Goal: Task Accomplishment & Management: Complete application form

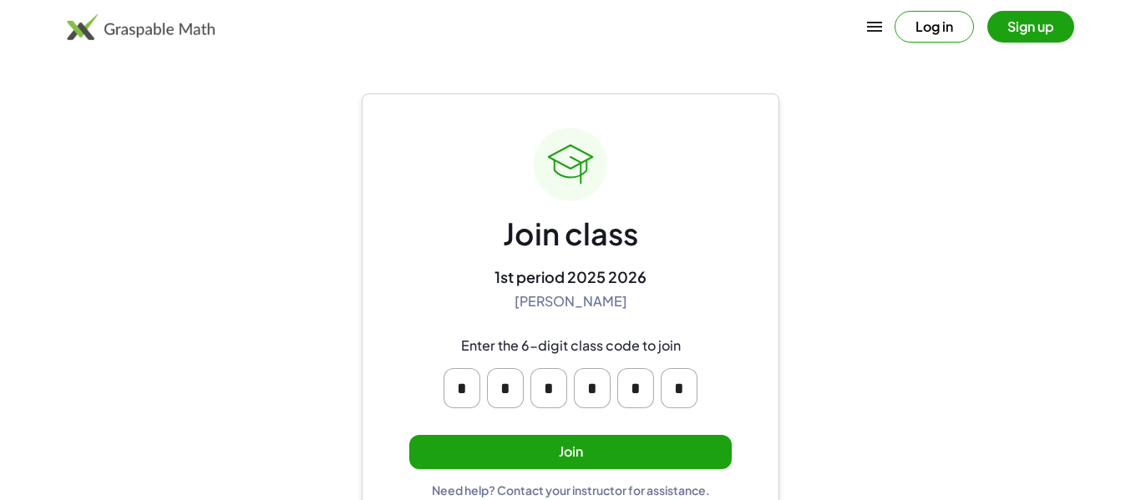
scroll to position [32, 0]
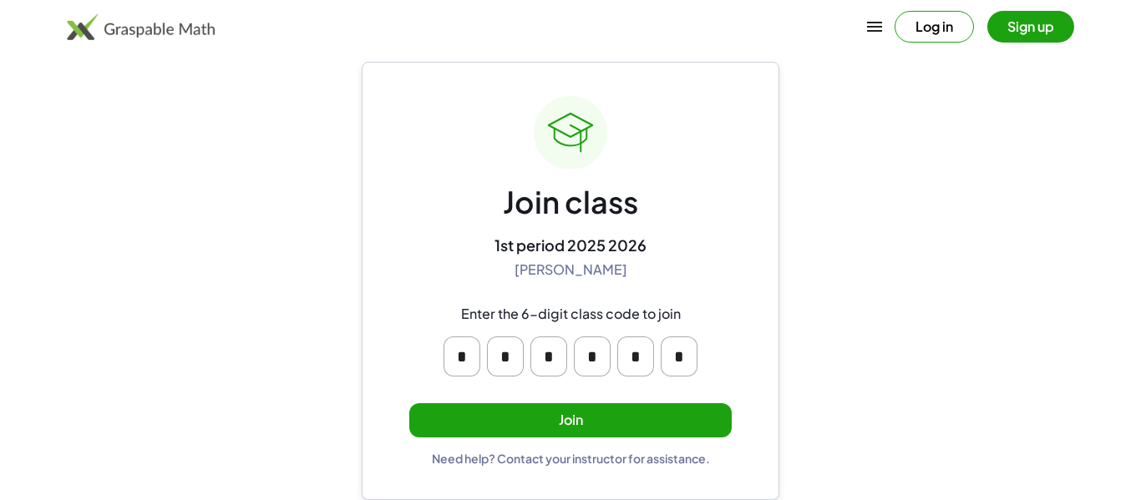
click at [465, 361] on input "*" at bounding box center [462, 357] width 37 height 40
type input "*"
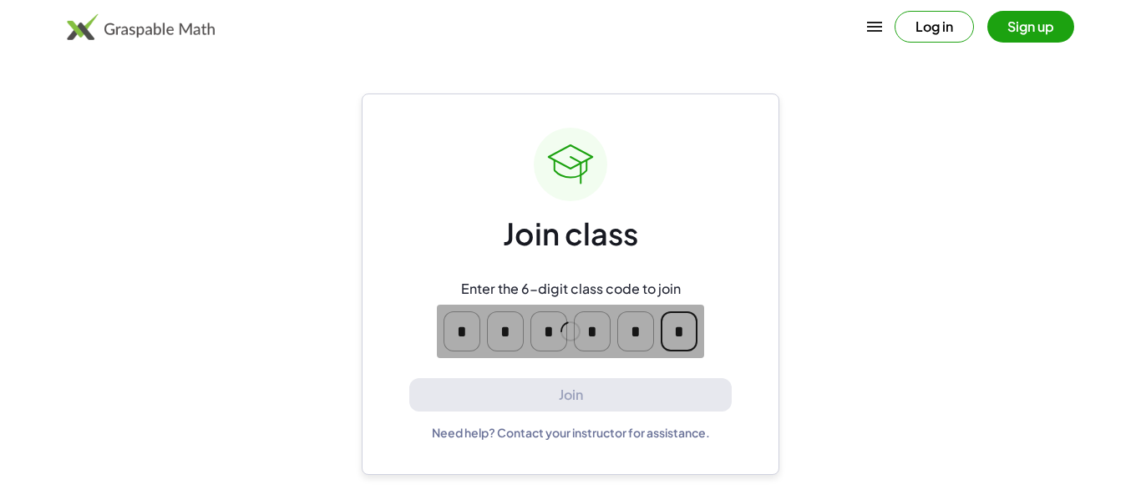
scroll to position [0, 0]
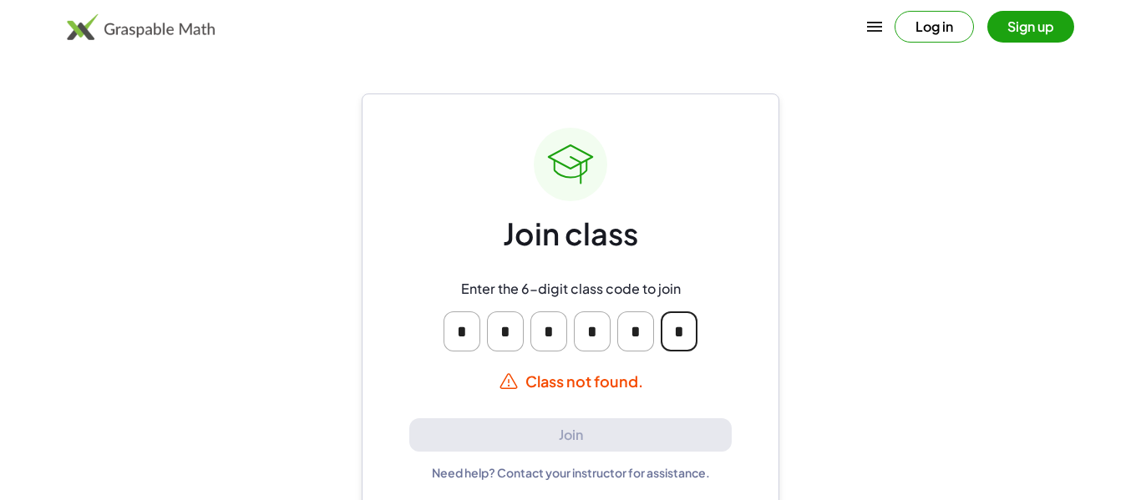
click at [510, 339] on input "*" at bounding box center [505, 332] width 37 height 40
type input "*"
click at [540, 337] on input "*" at bounding box center [548, 332] width 37 height 40
click at [515, 337] on input "*" at bounding box center [505, 332] width 37 height 40
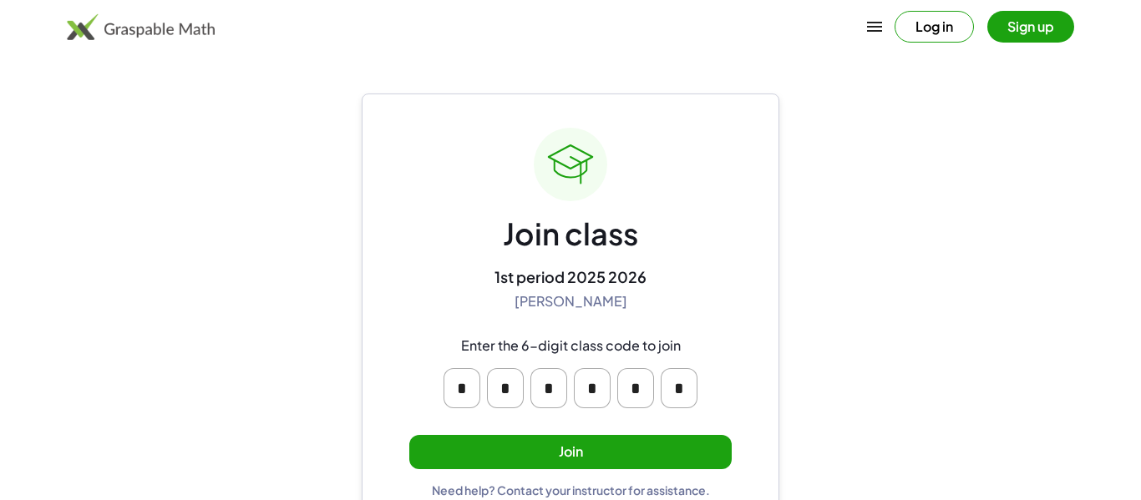
click at [518, 456] on button "Join" at bounding box center [570, 452] width 322 height 34
